Goal: Communication & Community: Answer question/provide support

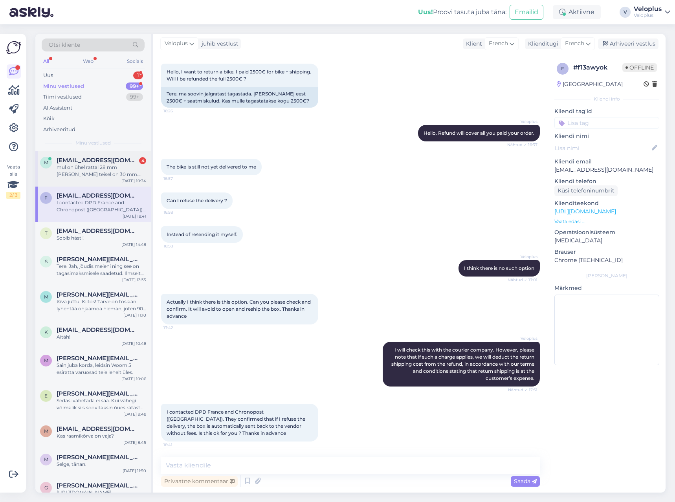
click at [92, 171] on div "mul on ühel rattal 28 mm [PERSON_NAME] teisel on 30 mm. pöia kõrgus on 50 mm" at bounding box center [102, 171] width 90 height 14
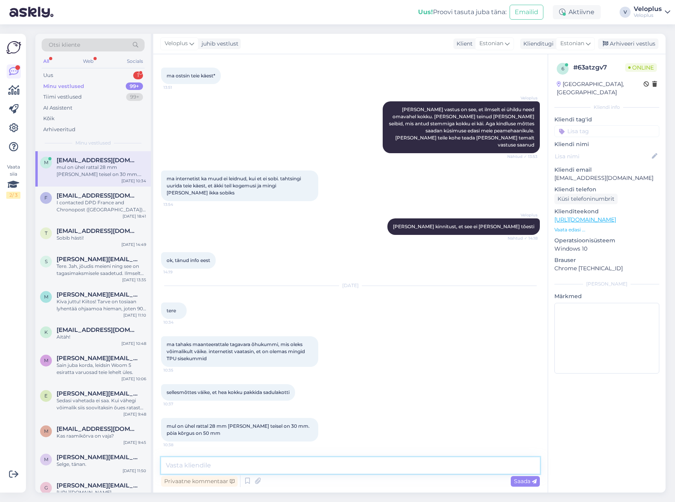
click at [242, 463] on textarea at bounding box center [350, 465] width 379 height 17
type textarea "Tere"
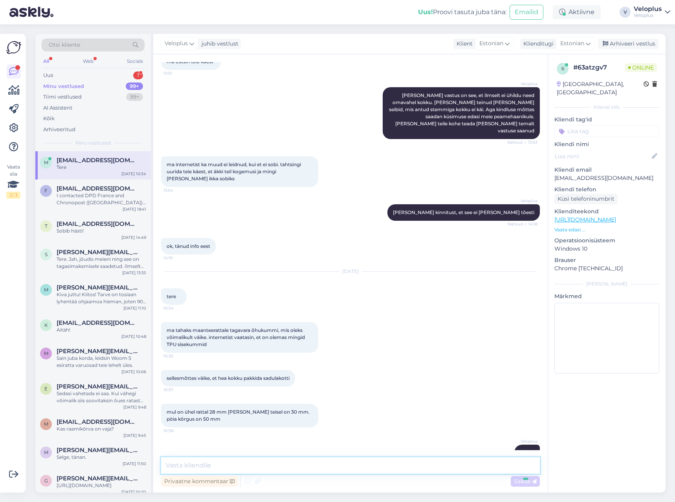
scroll to position [3178, 0]
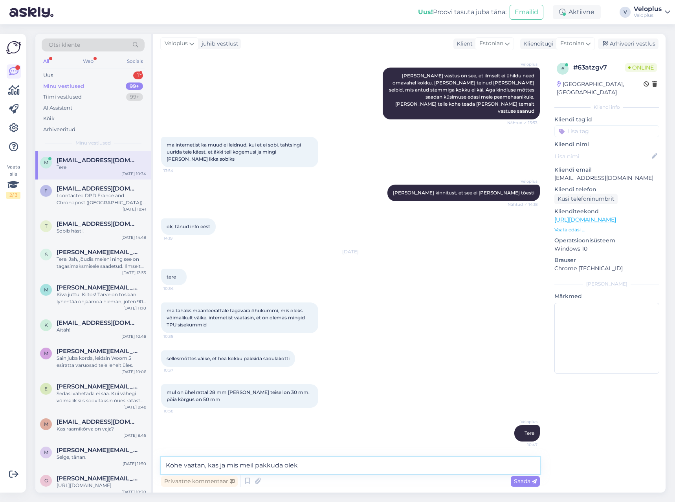
type textarea "Kohe vaatan, kas ja mis meil pakkuda oleks"
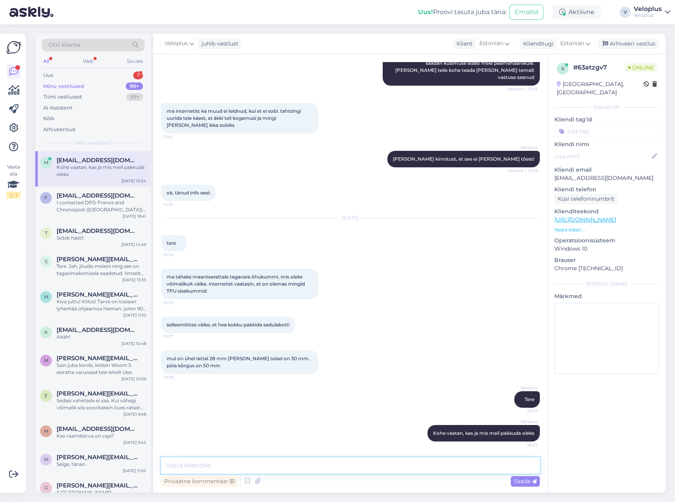
click at [246, 465] on textarea at bounding box center [350, 465] width 379 height 17
paste textarea "[URL][DOMAIN_NAME]"
type textarea "[URL][DOMAIN_NAME]"
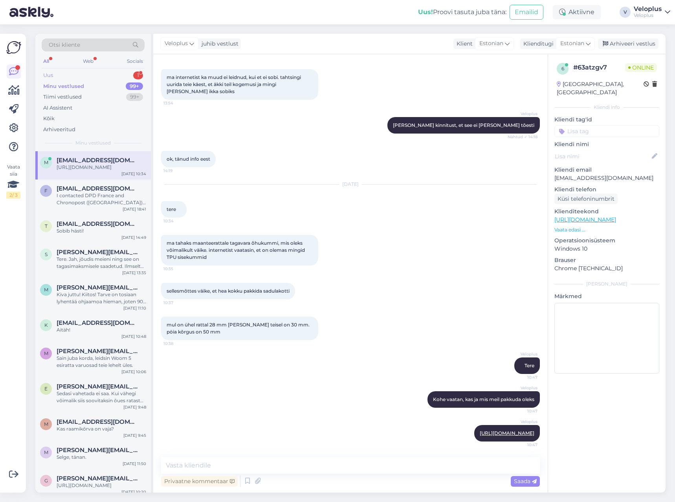
click at [77, 75] on div "Uus 1" at bounding box center [93, 75] width 103 height 11
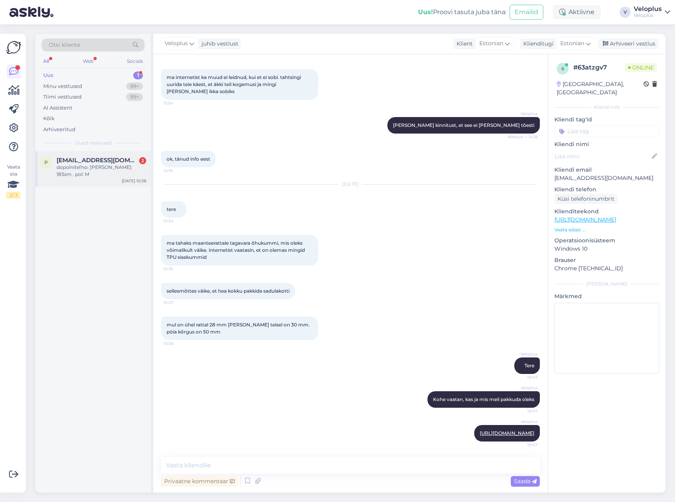
click at [80, 167] on div "dopolnitel'no: [PERSON_NAME]: 183sm . pol: M" at bounding box center [102, 171] width 90 height 14
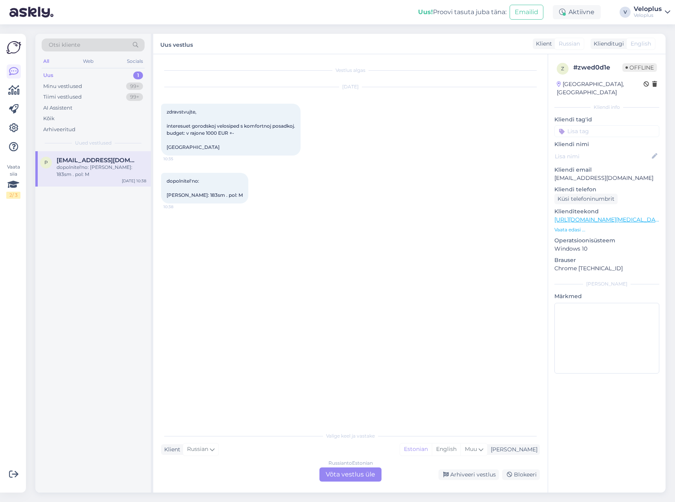
click at [351, 475] on div "Russian to Estonian Võta vestlus üle" at bounding box center [350, 475] width 62 height 14
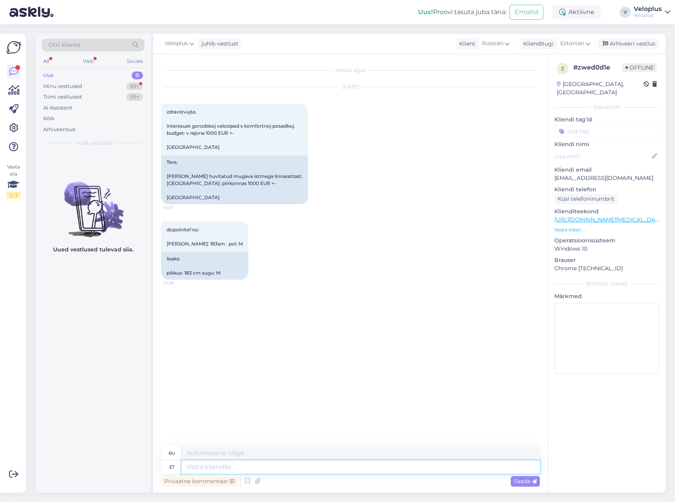
click at [285, 468] on textarea at bounding box center [361, 467] width 358 height 13
type textarea "Te"
type textarea "Т"
type textarea "Tere."
type textarea "Привет."
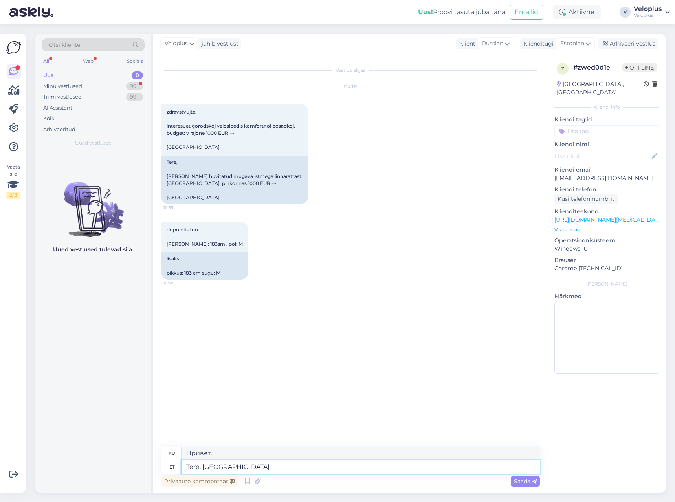
type textarea "Tere. [GEOGRAPHIC_DATA]"
type textarea "Здравствуйте. Я хотел бы предложить"
type textarea "Tere. Pakuksin välja selle"
type textarea "Здравствуйте. Я бы посоветовал вот это."
type textarea "Tere. Pakuksin välja selle -"
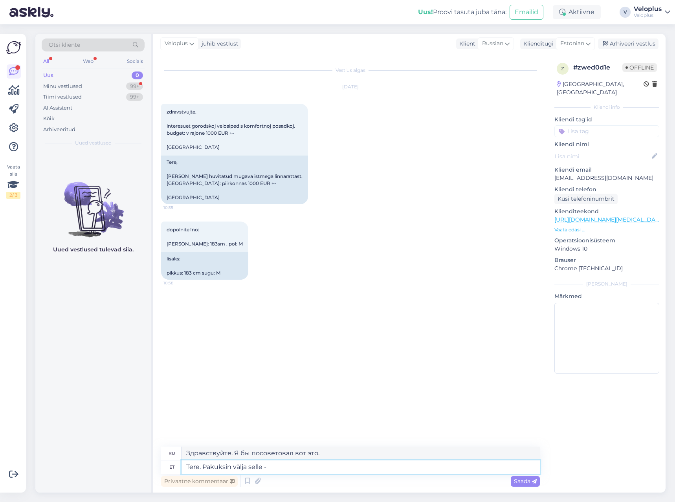
type textarea "Привет. Я бы предложил вот это:"
paste textarea "[URL][DOMAIN_NAME]"
type textarea "Tere. Pakuksin välja selle - [URL][DOMAIN_NAME]"
type textarea "Здравствуйте. Я бы посоветовал вот это: [URL][DOMAIN_NAME]"
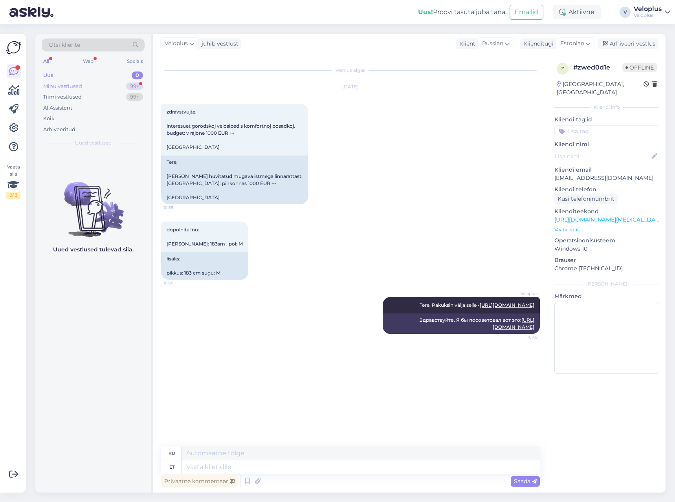
click at [116, 86] on div "Minu vestlused 99+" at bounding box center [93, 86] width 103 height 11
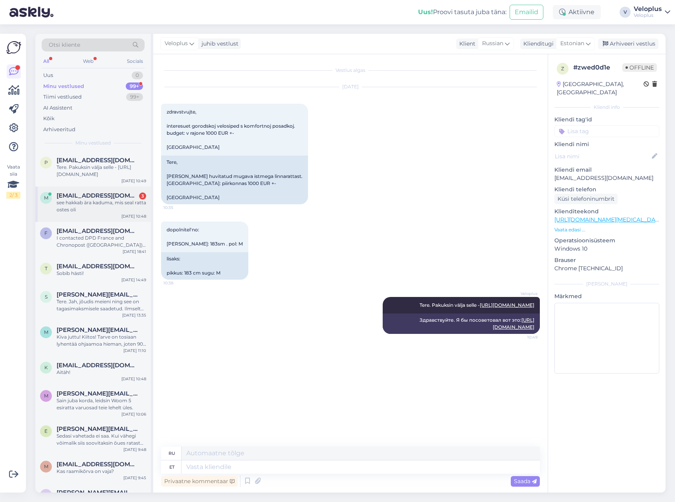
click at [92, 205] on div "see hakkab ära kaduma, mis seal ratta ostes oli" at bounding box center [102, 206] width 90 height 14
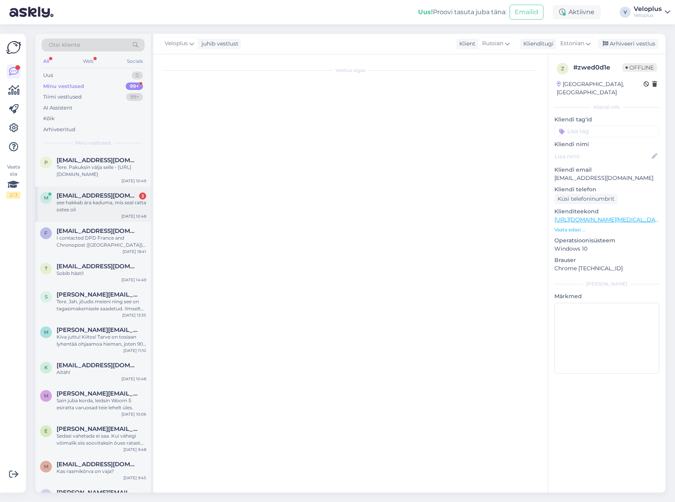
scroll to position [3354, 0]
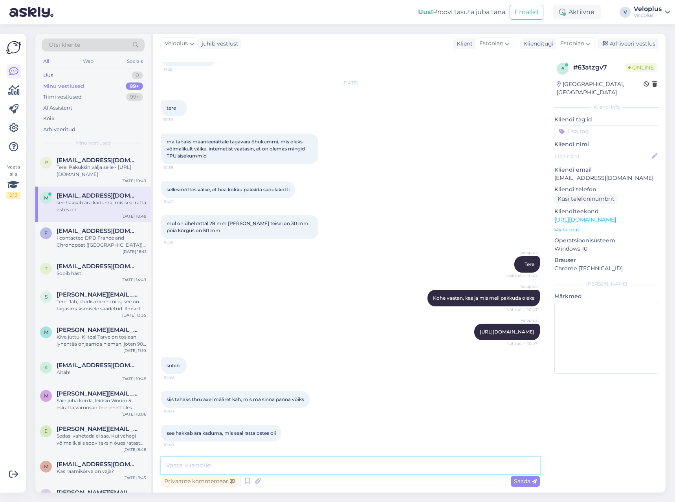
click at [256, 460] on textarea at bounding box center [350, 465] width 379 height 17
type textarea "Ehk siis sellist vetthülgavat määret? Mitte laagri määret, [PERSON_NAME] sellis…"
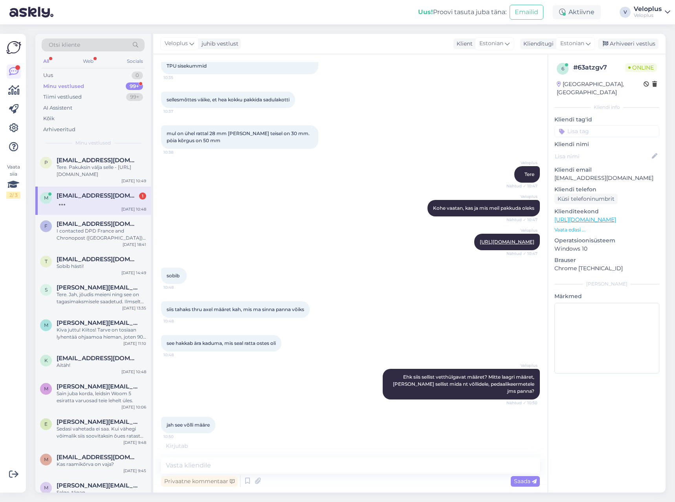
scroll to position [3437, 0]
click at [215, 469] on textarea at bounding box center [350, 465] width 379 height 17
paste textarea "[URL][DOMAIN_NAME][PERSON_NAME]"
type textarea "[URL][DOMAIN_NAME][PERSON_NAME]"
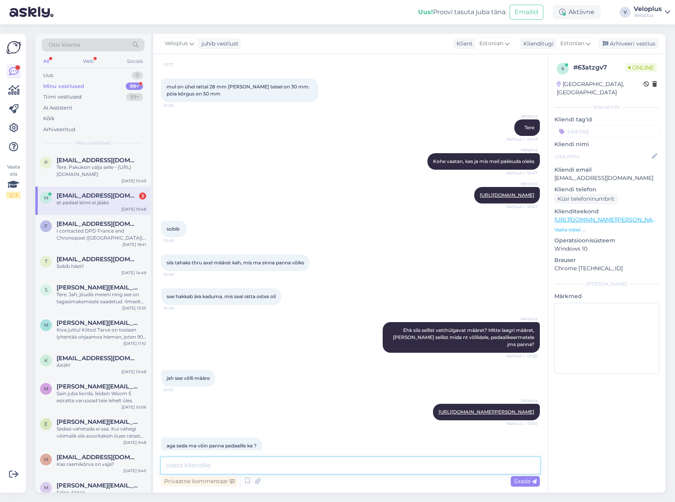
scroll to position [3537, 0]
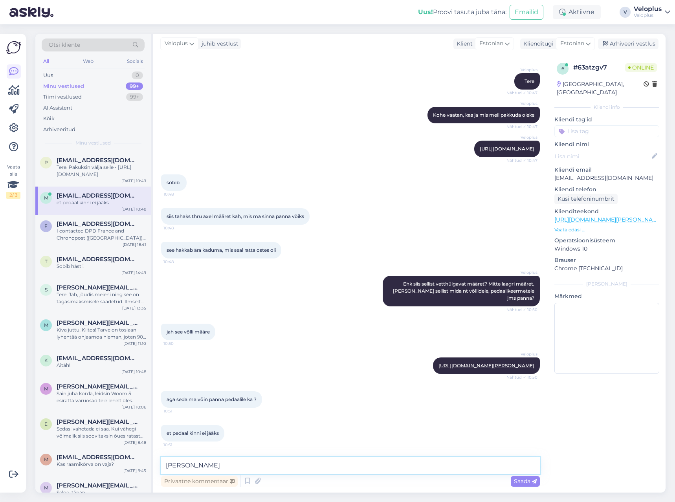
type textarea "Jah"
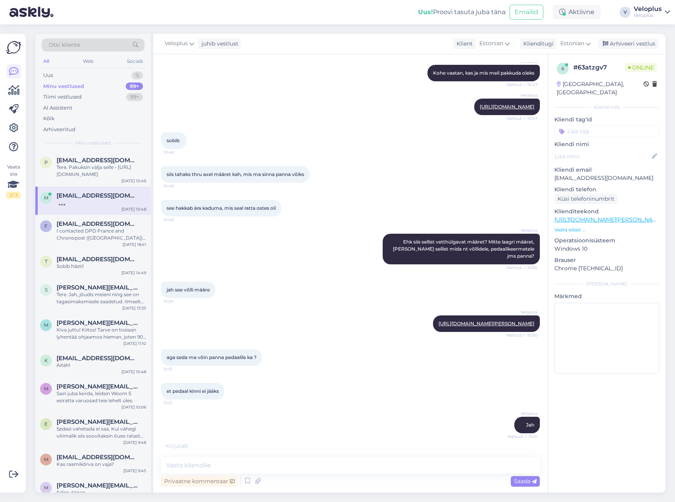
scroll to position [3619, 0]
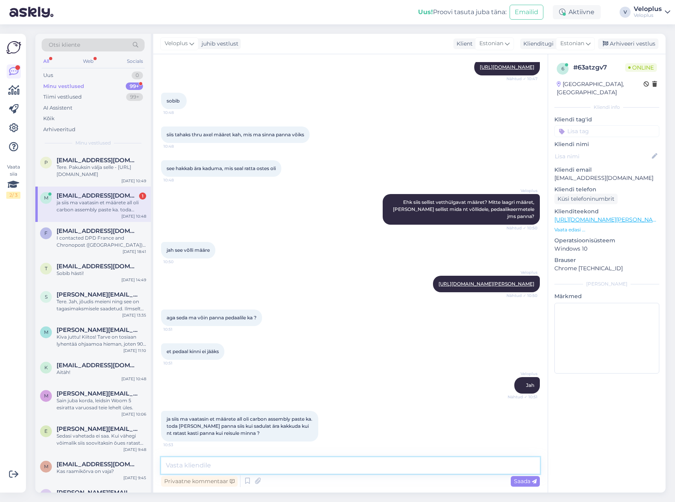
click at [223, 463] on textarea at bounding box center [350, 465] width 379 height 17
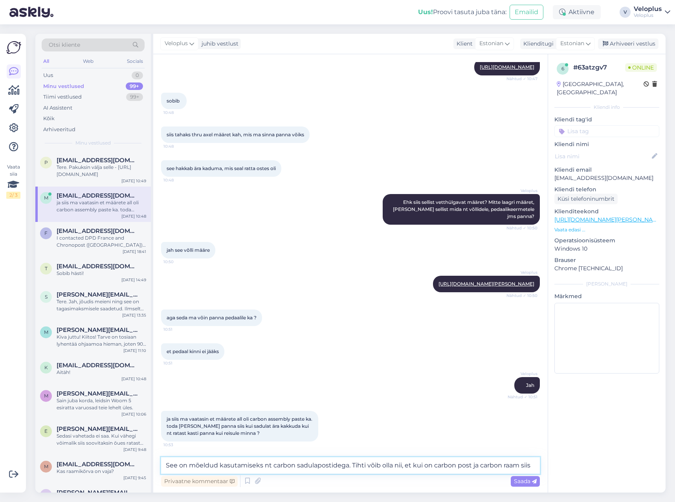
scroll to position [3627, 0]
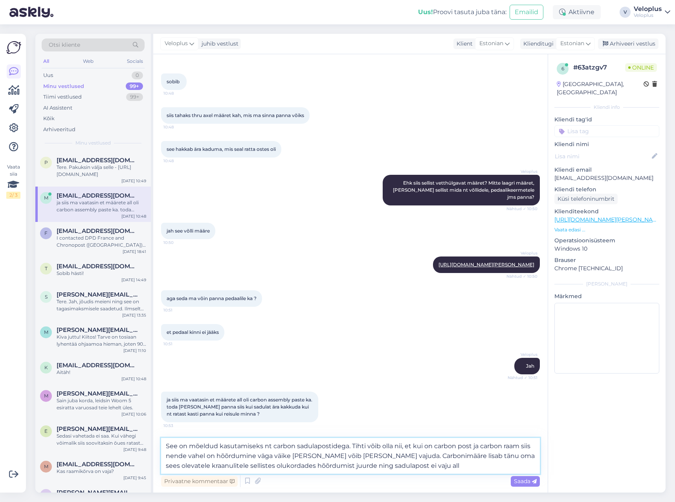
type textarea "See on mõeldud kasutamiseks nt carbon sadulapostidega. Tihti võib olla nii, et …"
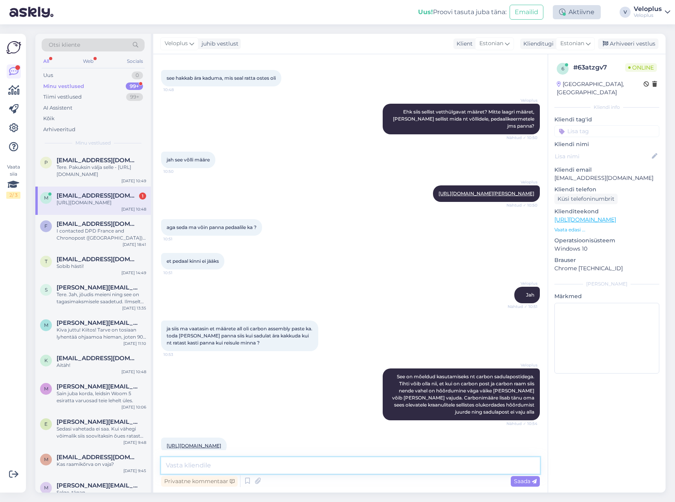
scroll to position [3729, 0]
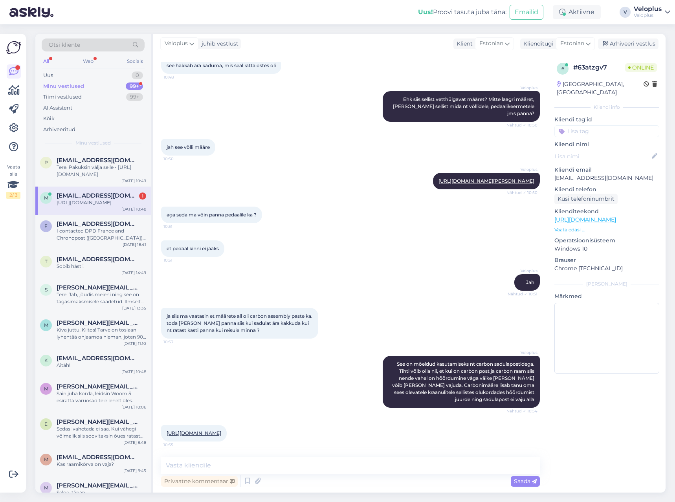
click at [207, 430] on link "[URL][DOMAIN_NAME]" at bounding box center [194, 433] width 55 height 6
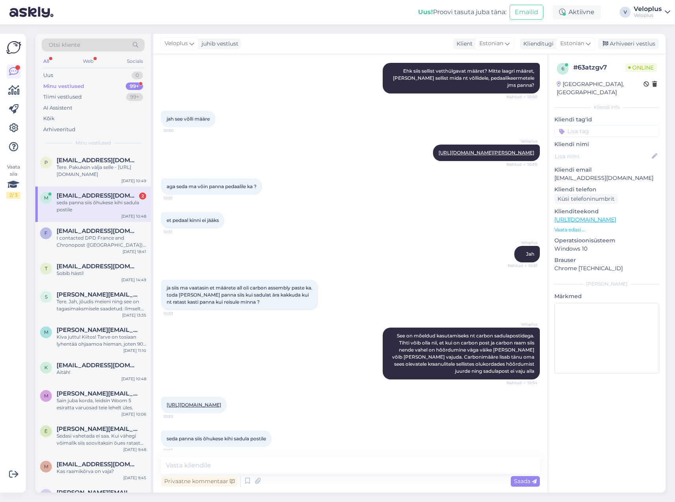
scroll to position [3763, 0]
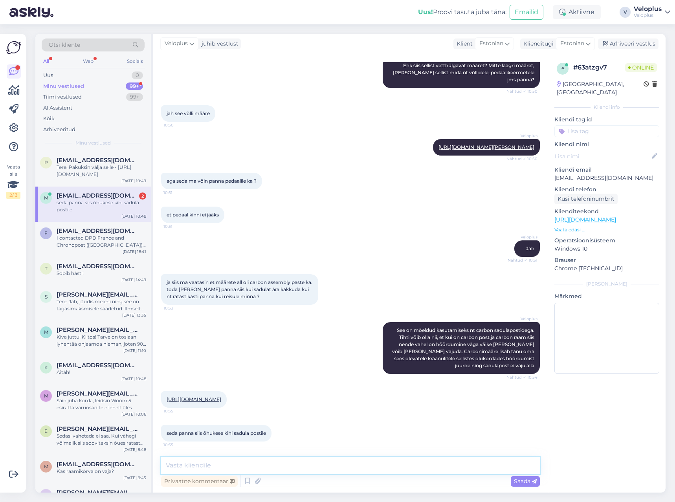
click at [279, 466] on textarea at bounding box center [350, 465] width 379 height 17
type textarea "Täpselt nii"
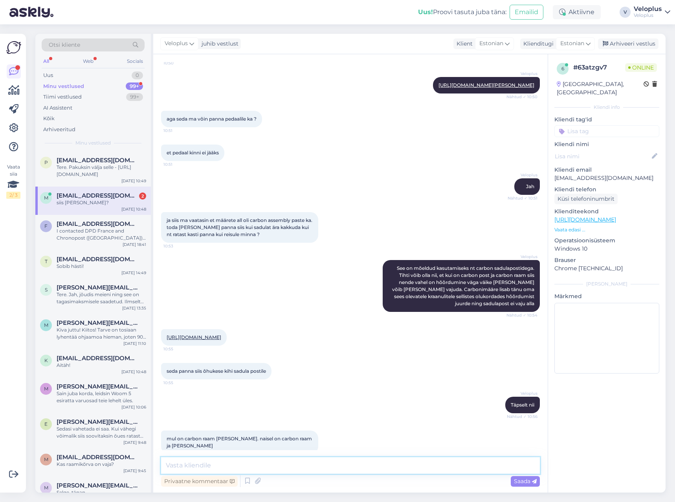
scroll to position [3871, 0]
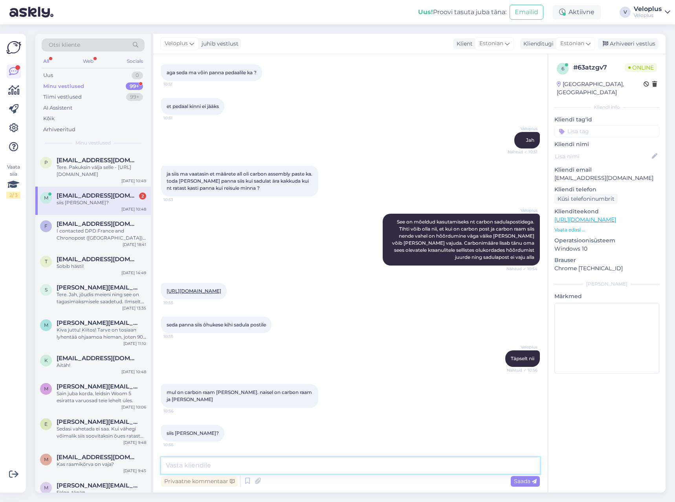
click at [223, 469] on textarea at bounding box center [350, 465] width 379 height 17
type textarea "Ikka võib panna, samuti takistab sadula vajumist"
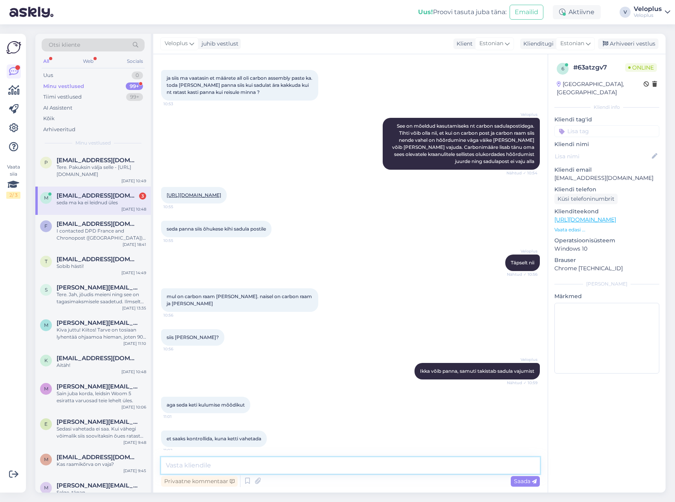
scroll to position [4006, 0]
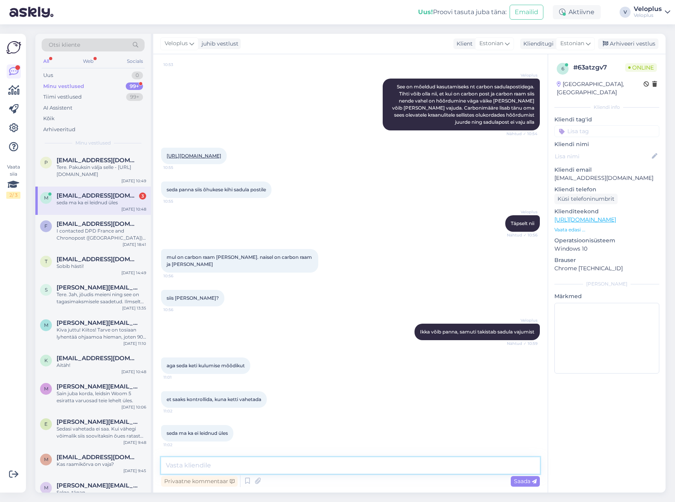
click at [227, 467] on textarea at bounding box center [350, 465] width 379 height 17
paste textarea "[URL][DOMAIN_NAME]"
type textarea "[PERSON_NAME] hetkel [PERSON_NAME] versiooni pakkuda - [URL][DOMAIN_NAME]"
